Goal: Task Accomplishment & Management: Manage account settings

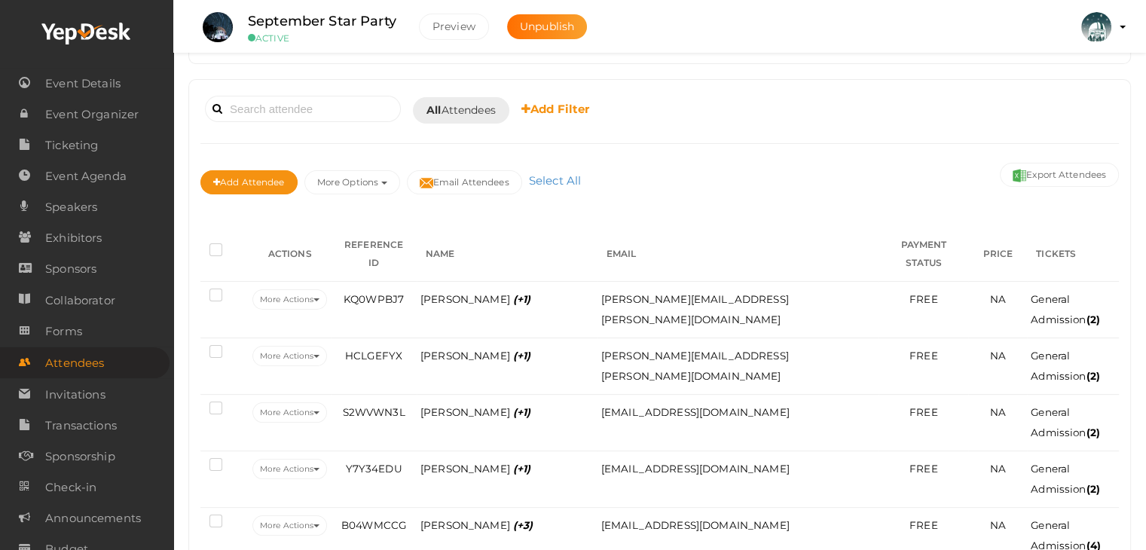
scroll to position [151, 0]
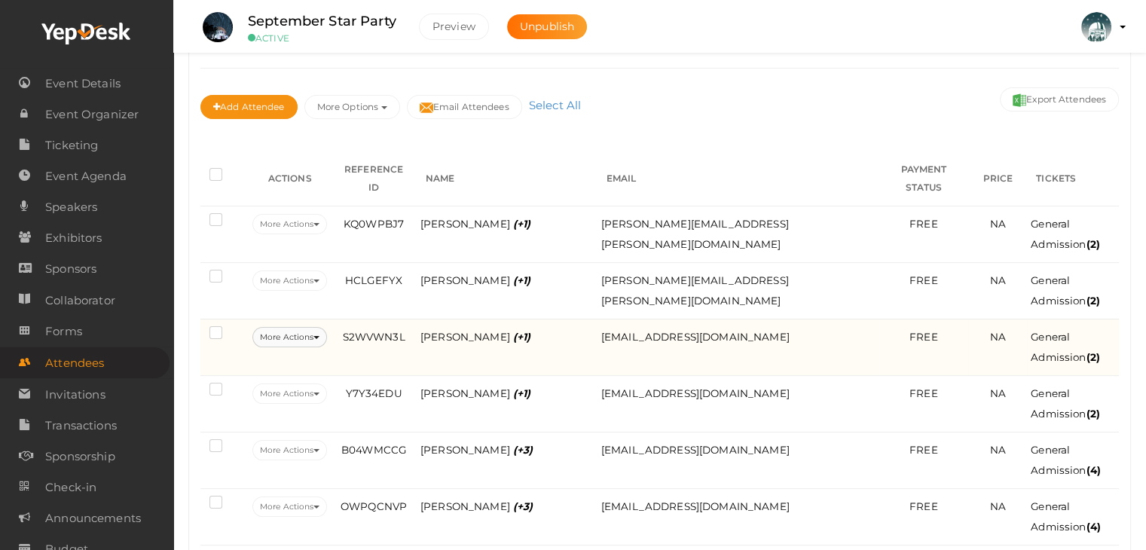
click at [313, 327] on button "More Actions" at bounding box center [289, 337] width 75 height 20
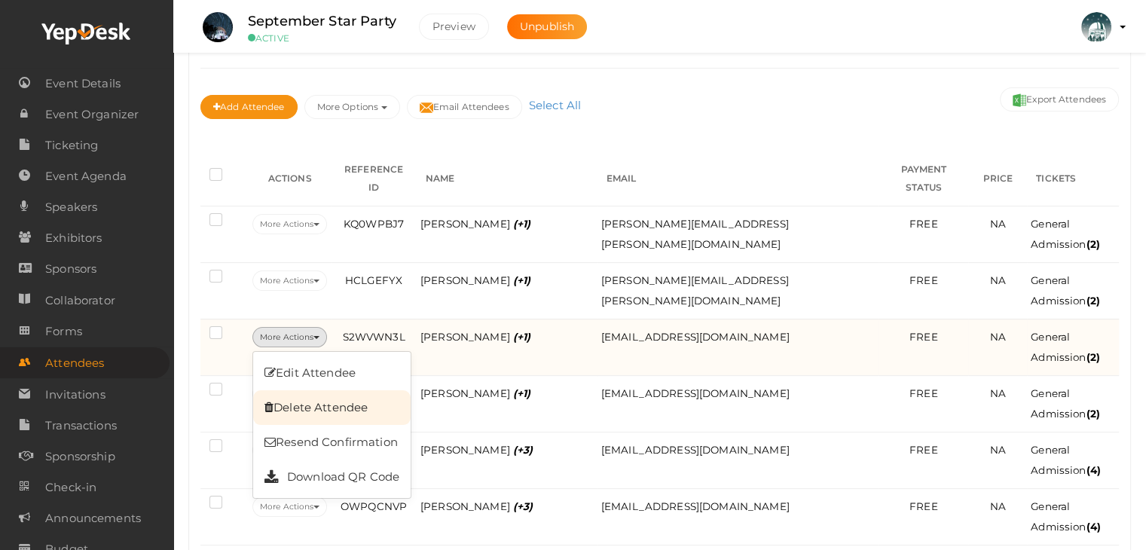
click at [351, 390] on link "Delete Attendee" at bounding box center [331, 407] width 157 height 35
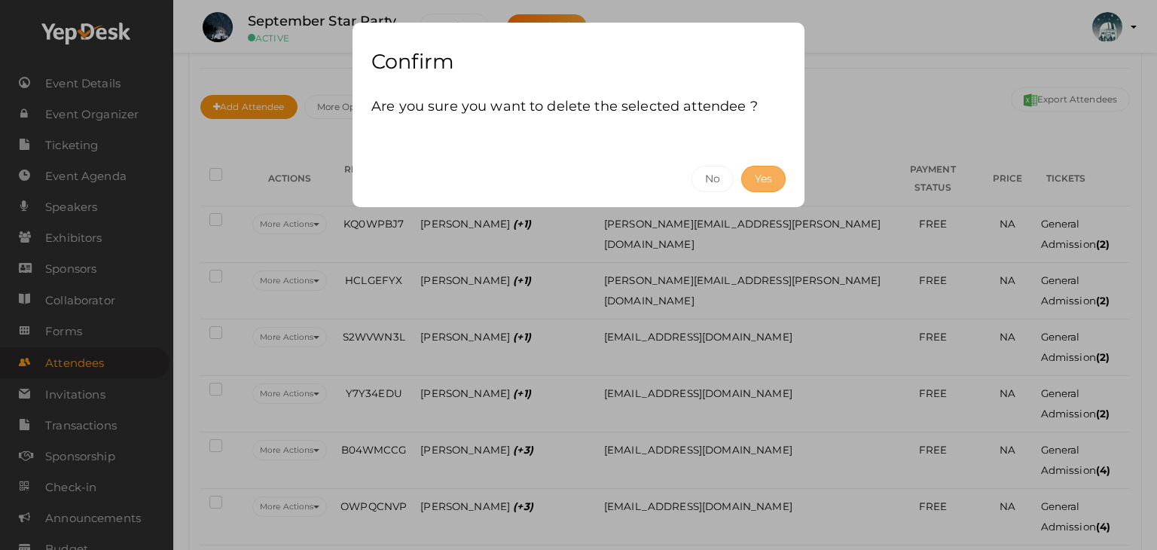
click at [774, 175] on button "Yes" at bounding box center [763, 179] width 44 height 26
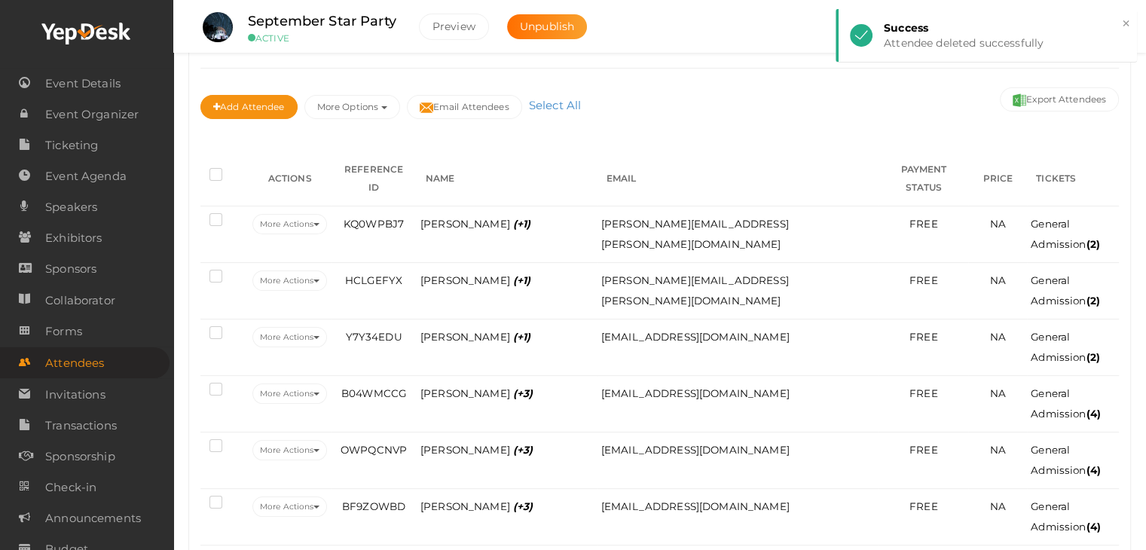
scroll to position [301, 0]
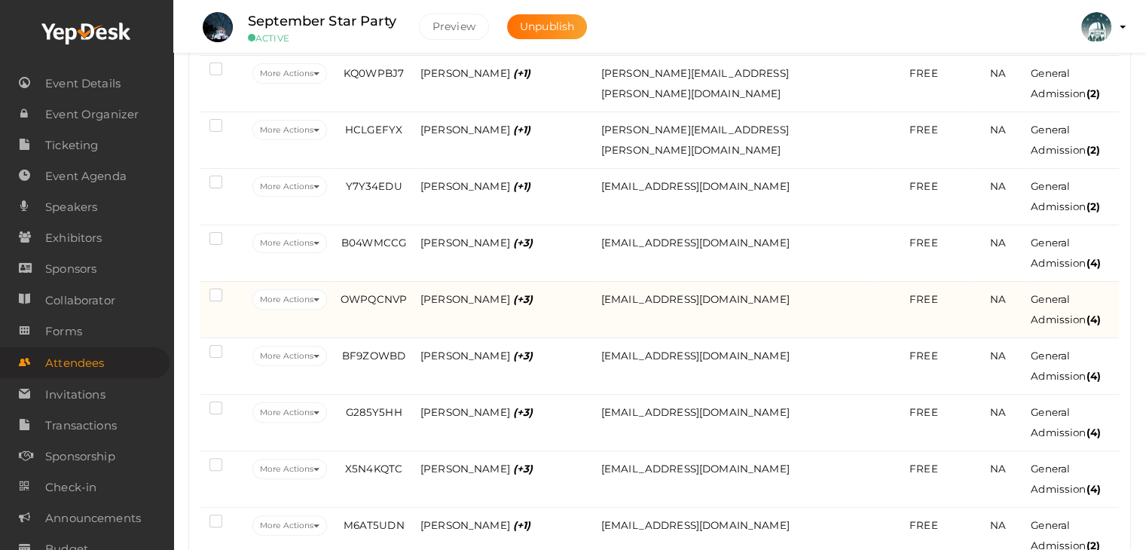
drag, startPoint x: 328, startPoint y: 281, endPoint x: 331, endPoint y: 291, distance: 10.1
click at [327, 289] on button "More Actions" at bounding box center [289, 299] width 75 height 20
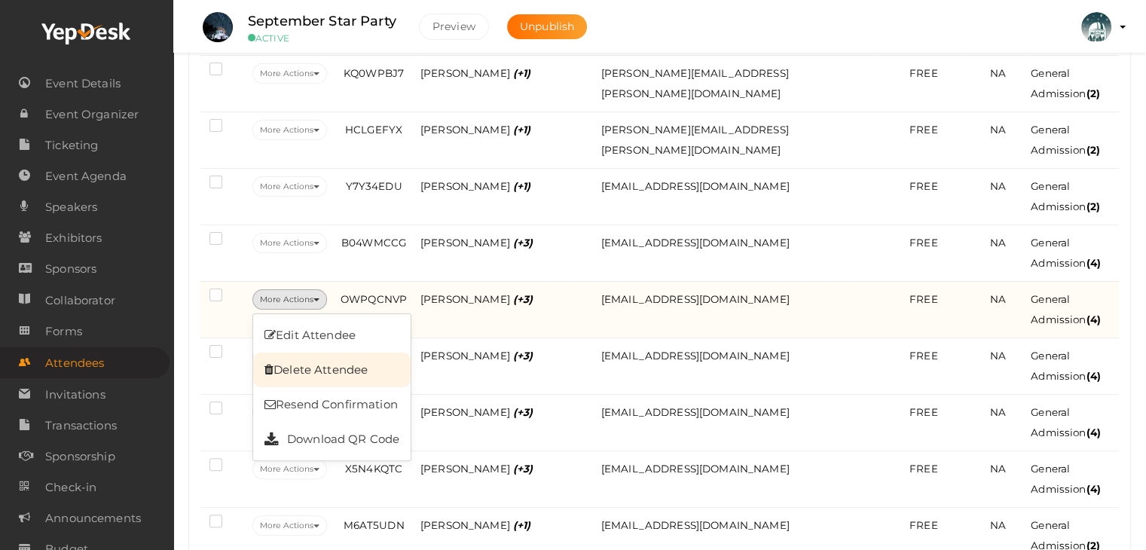
click at [357, 353] on link "Delete Attendee" at bounding box center [331, 370] width 157 height 35
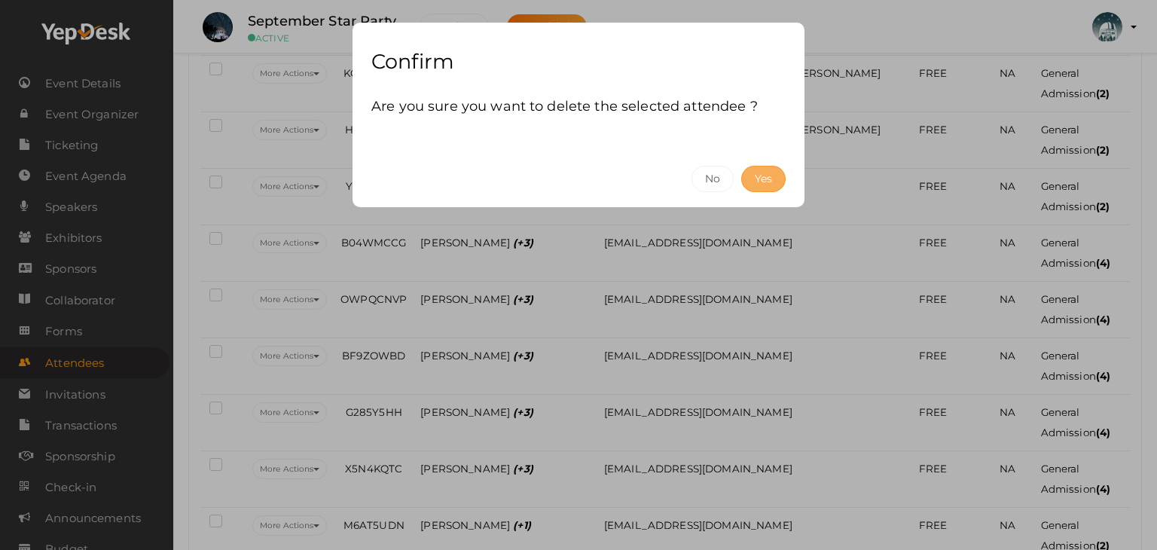
click at [769, 182] on button "Yes" at bounding box center [763, 179] width 44 height 26
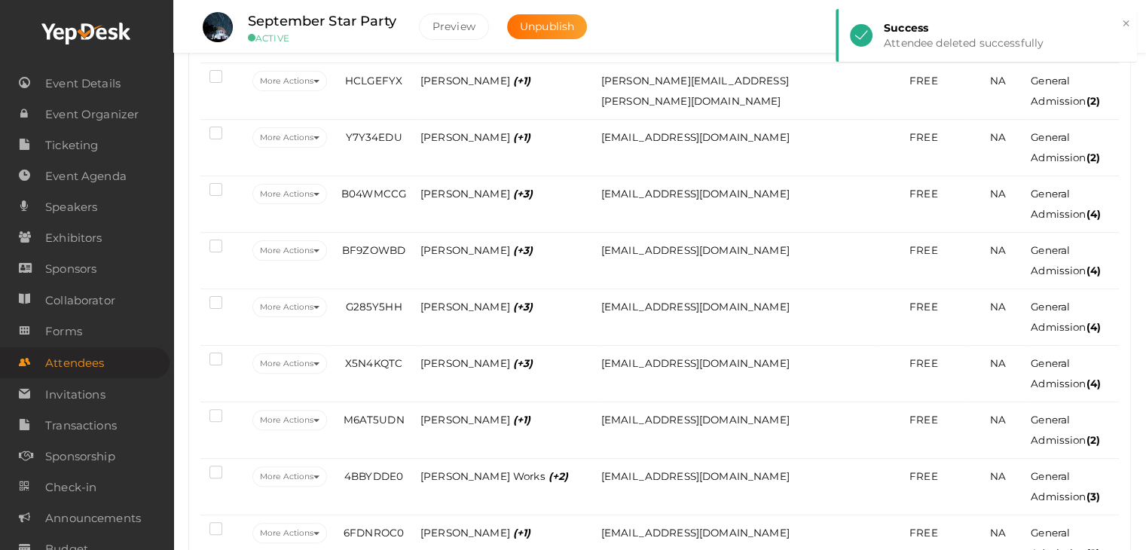
scroll to position [377, 0]
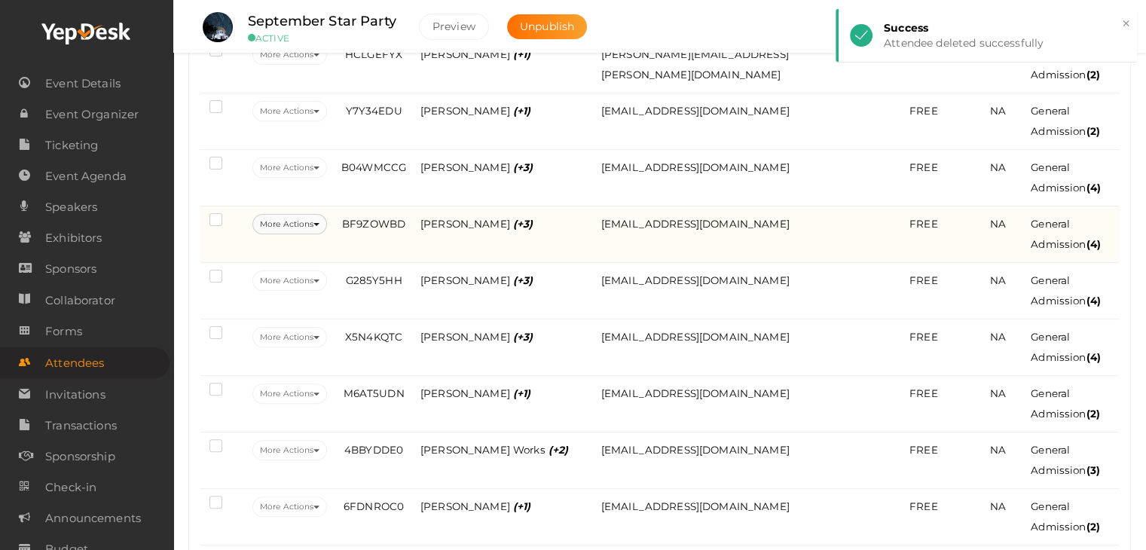
click at [322, 214] on button "More Actions" at bounding box center [289, 224] width 75 height 20
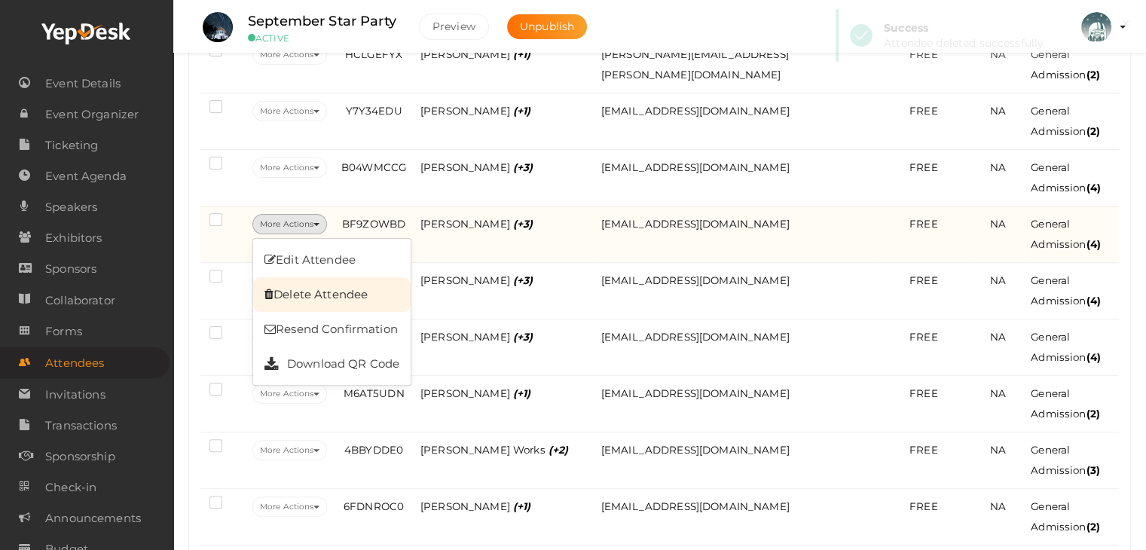
click at [333, 277] on link "Delete Attendee" at bounding box center [331, 294] width 157 height 35
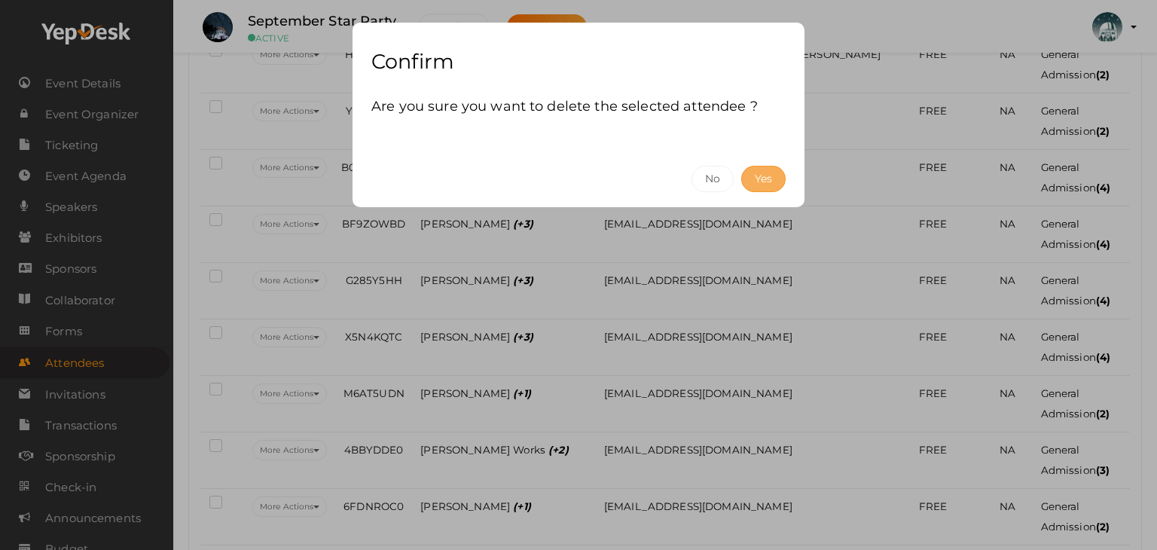
click at [759, 179] on button "Yes" at bounding box center [763, 179] width 44 height 26
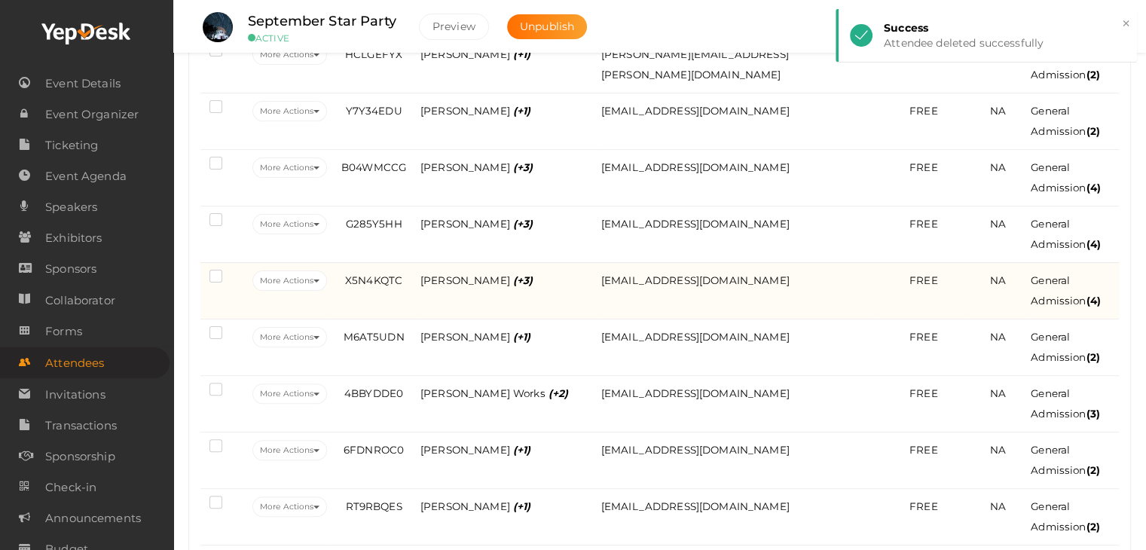
scroll to position [301, 0]
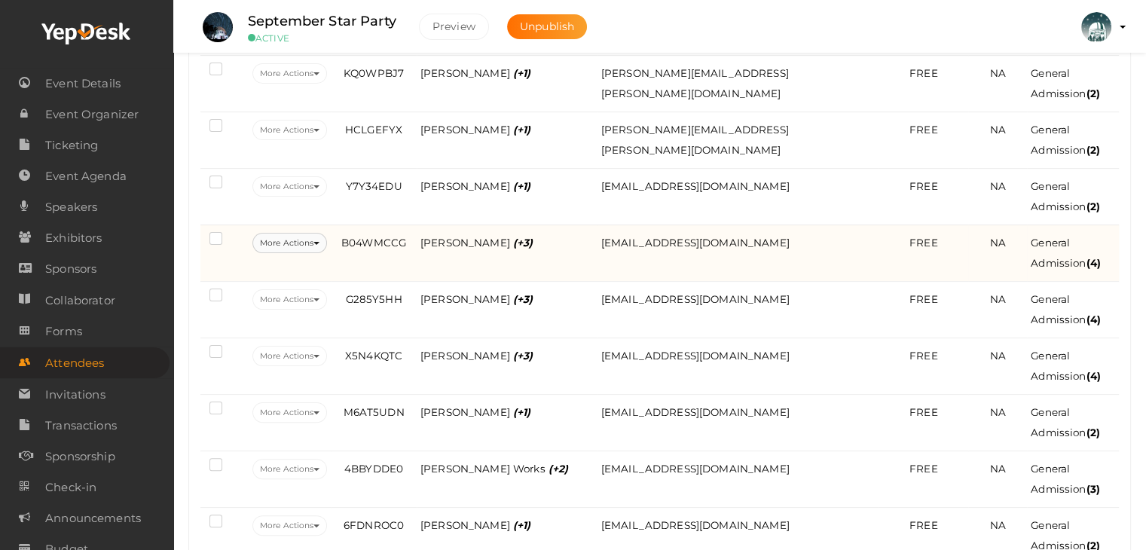
click at [313, 233] on button "More Actions" at bounding box center [289, 243] width 75 height 20
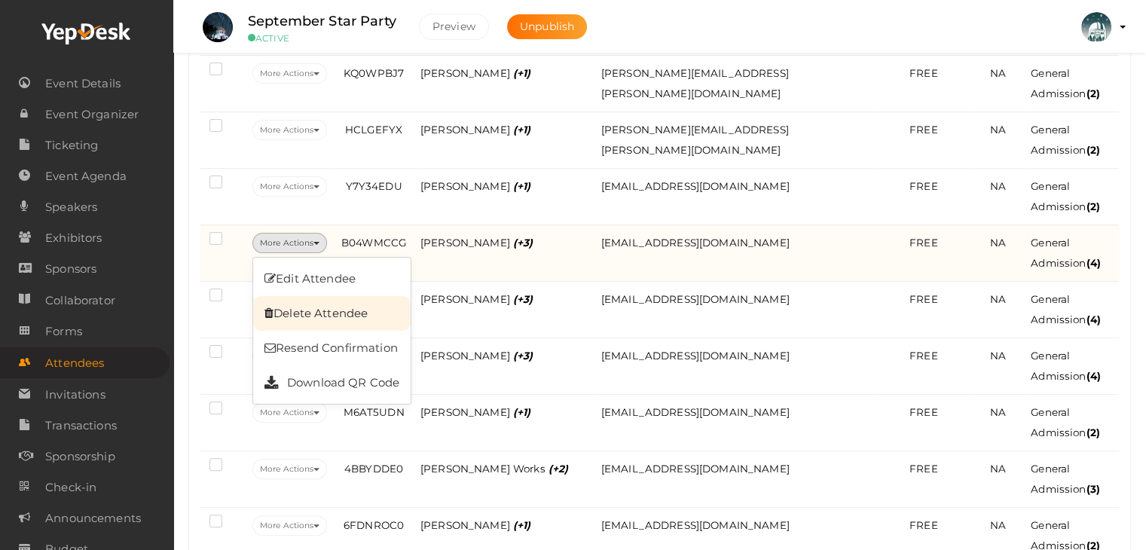
click at [335, 296] on link "Delete Attendee" at bounding box center [331, 313] width 157 height 35
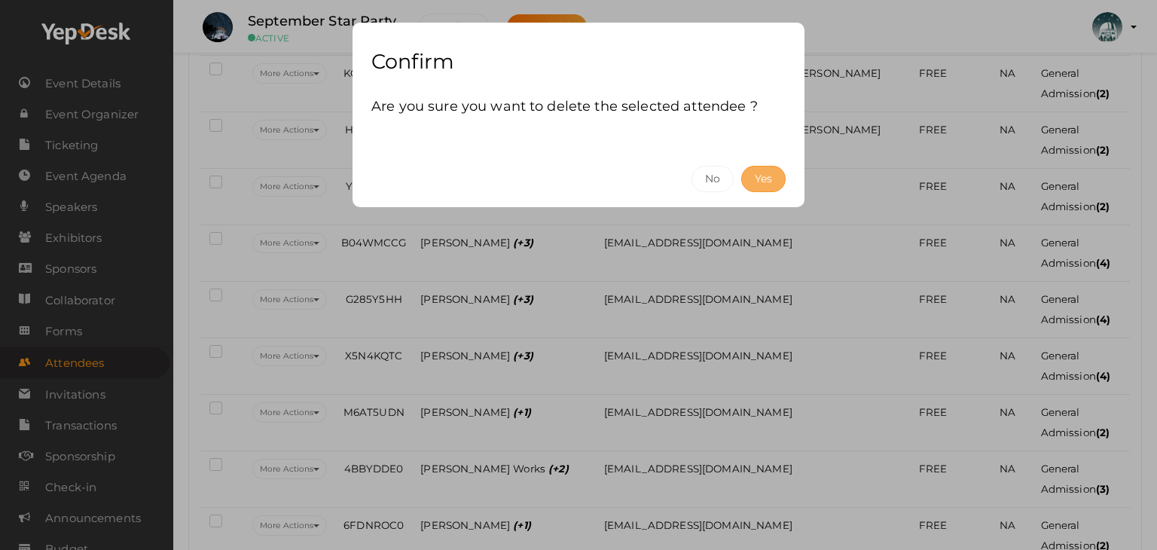
click at [768, 185] on button "Yes" at bounding box center [763, 179] width 44 height 26
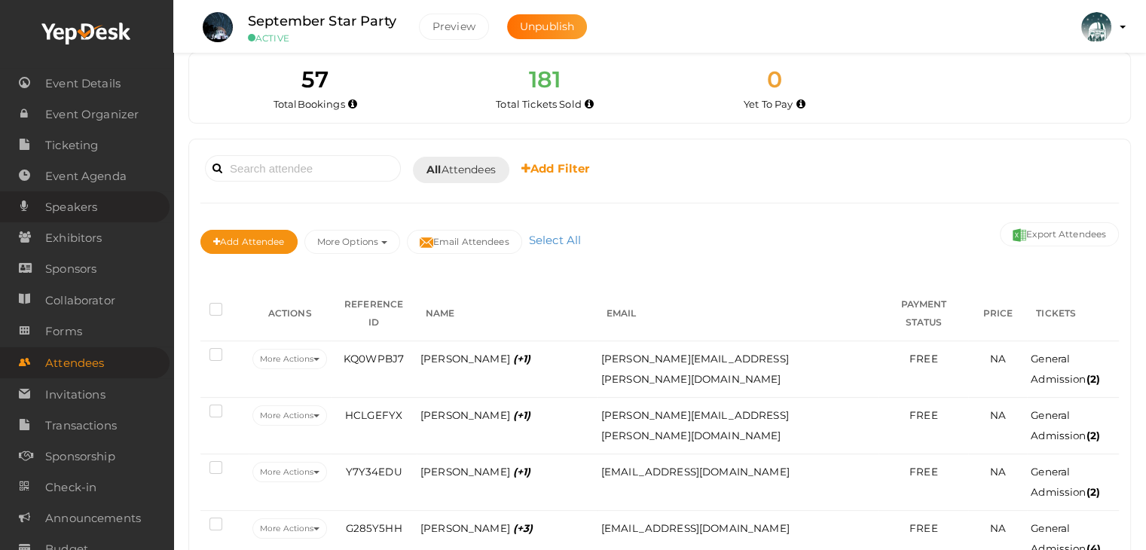
scroll to position [0, 0]
